Goal: Navigation & Orientation: Find specific page/section

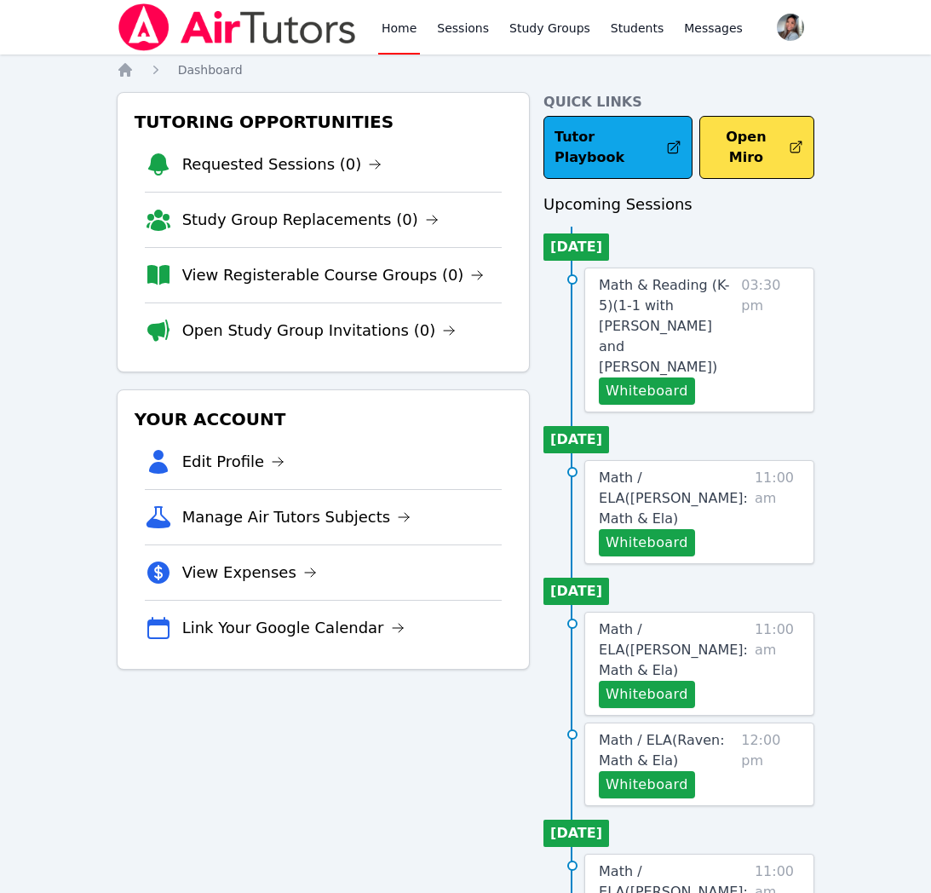
click at [367, 331] on link "Open Study Group Invitations (0)" at bounding box center [319, 331] width 274 height 24
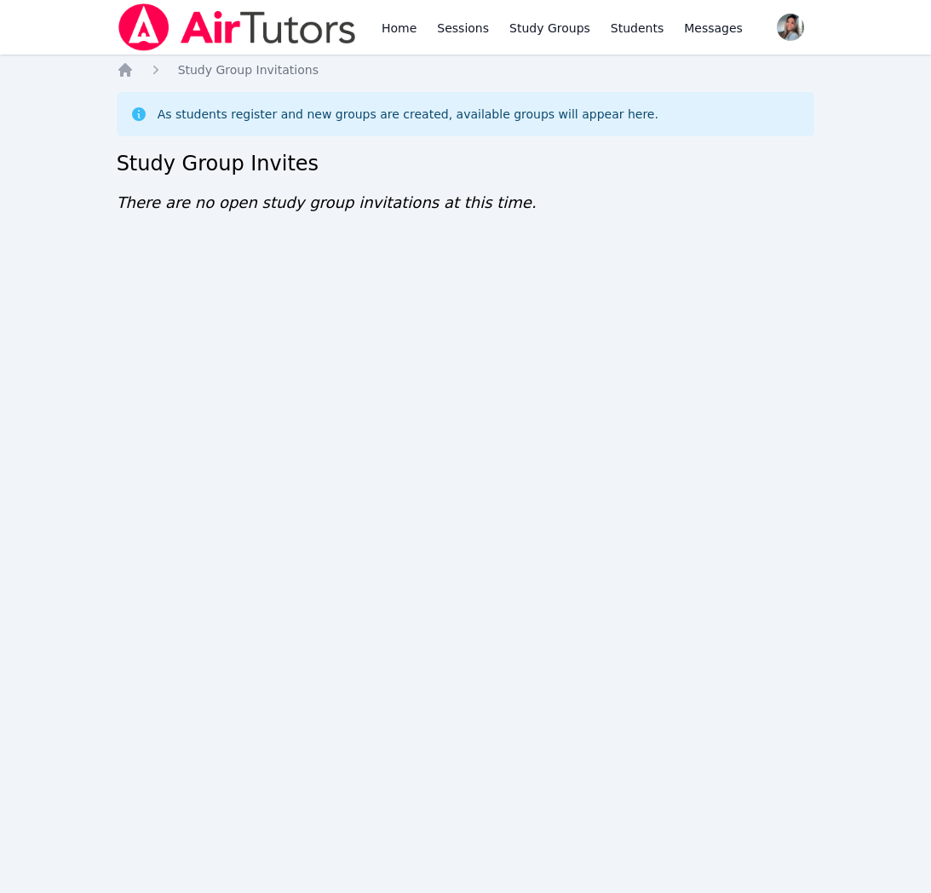
drag, startPoint x: 130, startPoint y: 69, endPoint x: 136, endPoint y: 78, distance: 10.9
click at [130, 69] on icon "Breadcrumb" at bounding box center [125, 70] width 14 height 14
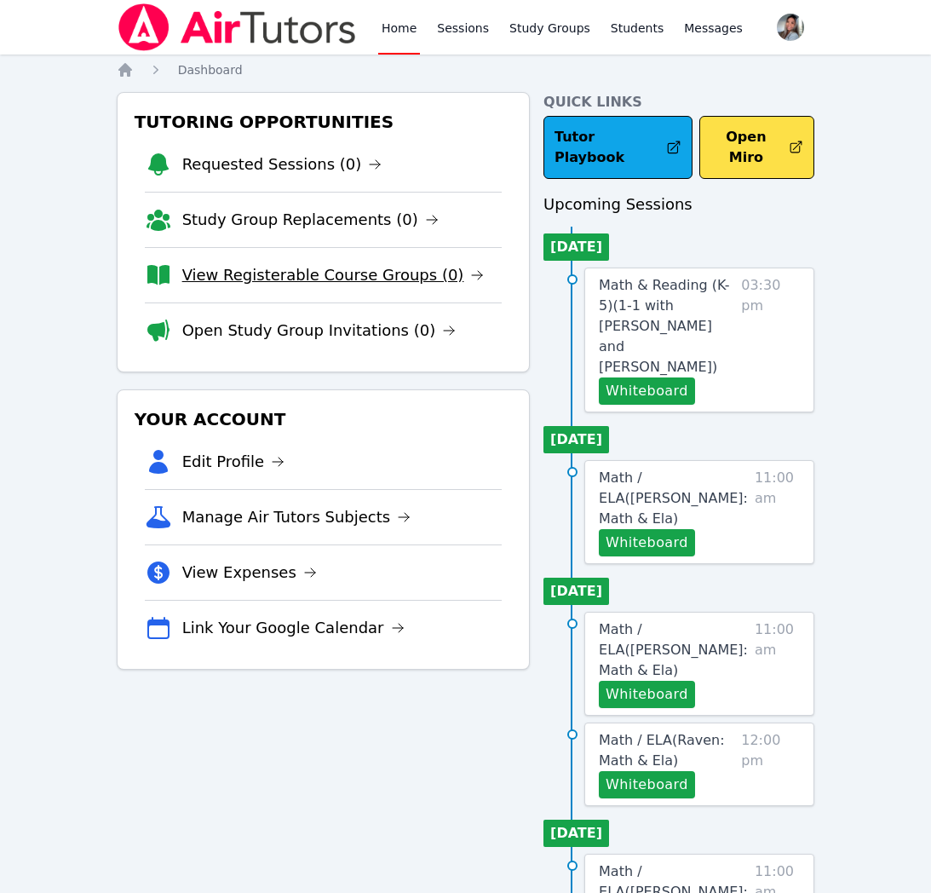
click at [309, 274] on link "View Registerable Course Groups (0)" at bounding box center [333, 275] width 303 height 24
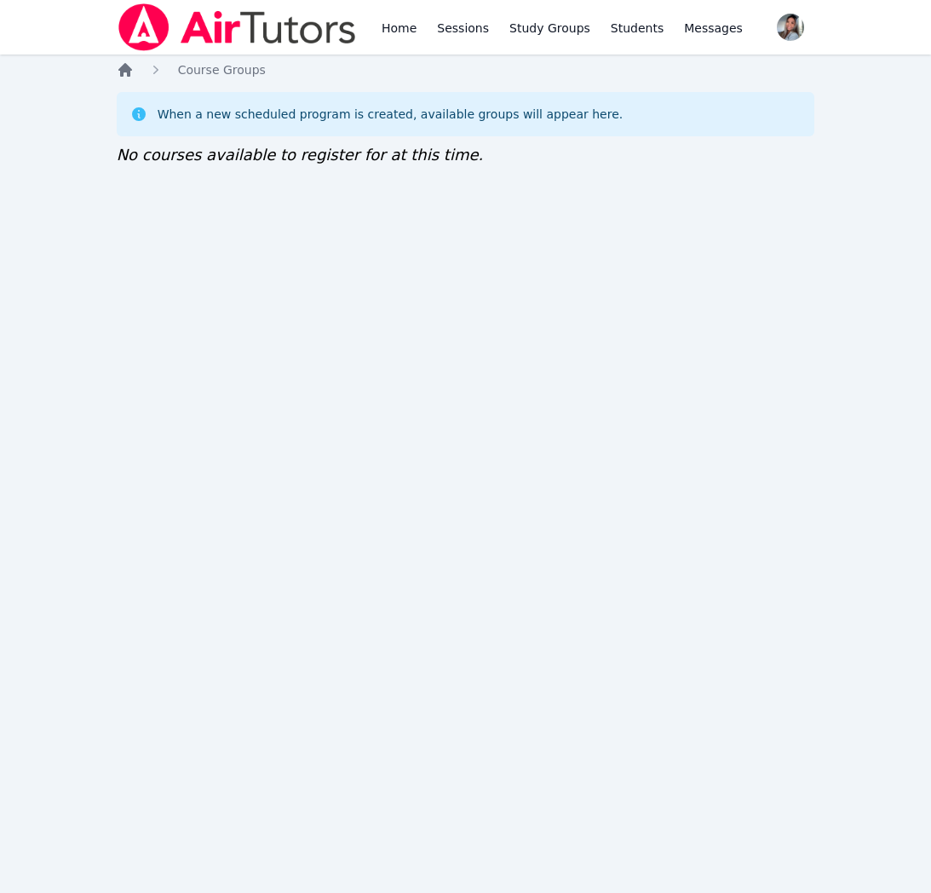
click at [125, 63] on icon "Breadcrumb" at bounding box center [125, 70] width 14 height 14
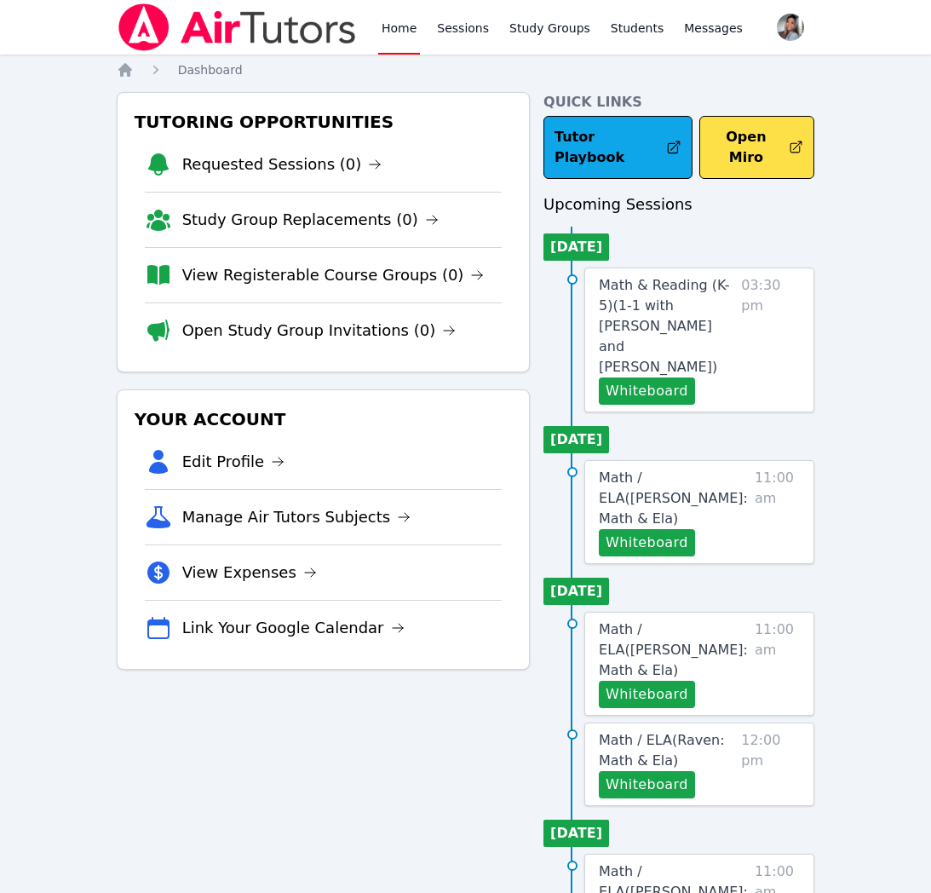
click at [239, 218] on link "Study Group Replacements (0)" at bounding box center [310, 220] width 257 height 24
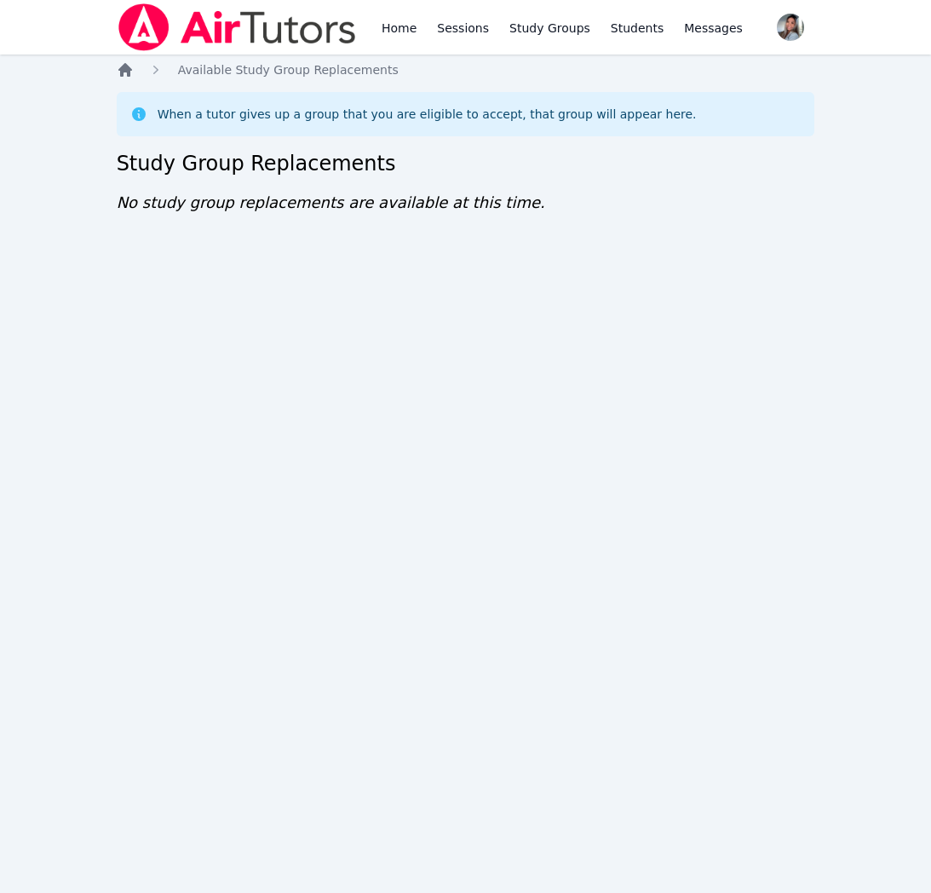
click at [120, 71] on icon "Breadcrumb" at bounding box center [125, 70] width 14 height 14
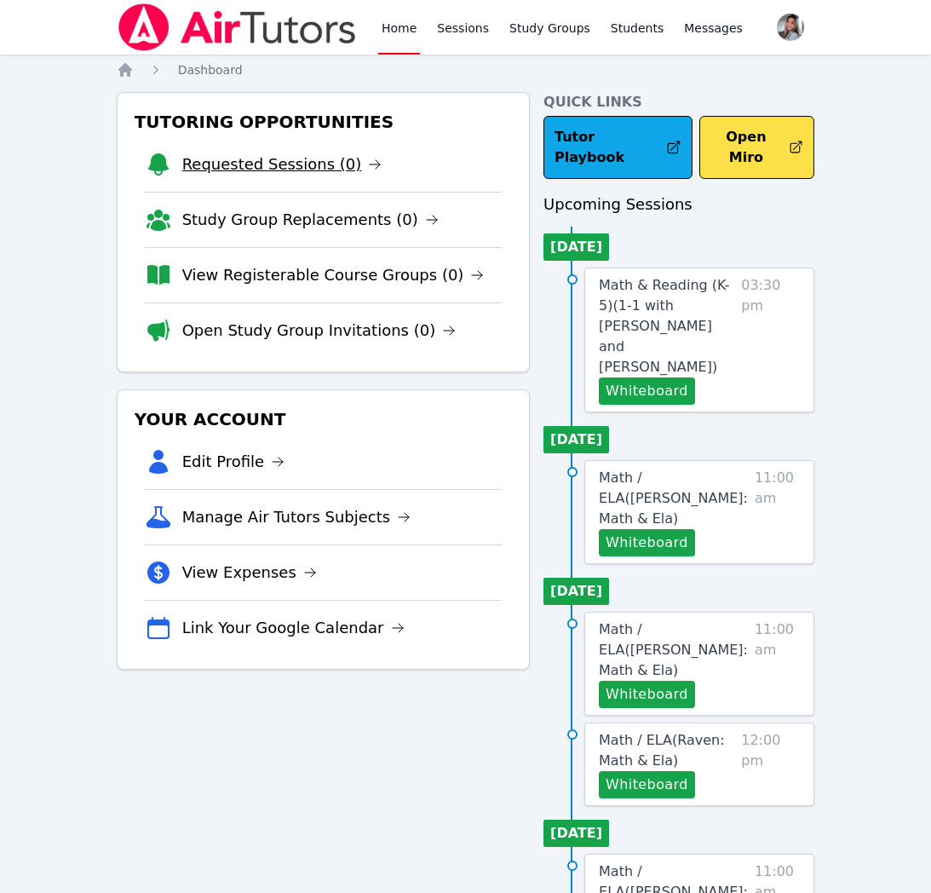
click at [222, 158] on link "Requested Sessions (0)" at bounding box center [282, 165] width 200 height 24
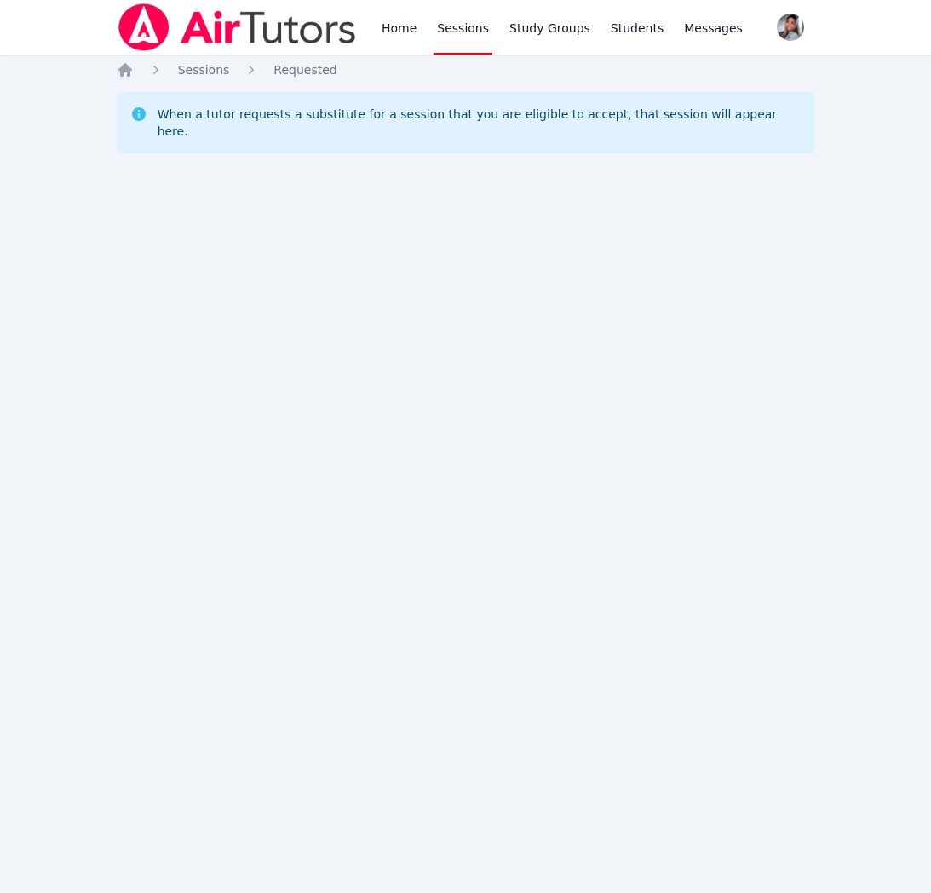
drag, startPoint x: 131, startPoint y: 71, endPoint x: 142, endPoint y: 88, distance: 20.3
click at [131, 71] on icon "Breadcrumb" at bounding box center [125, 69] width 17 height 17
